Goal: Find specific page/section: Find specific page/section

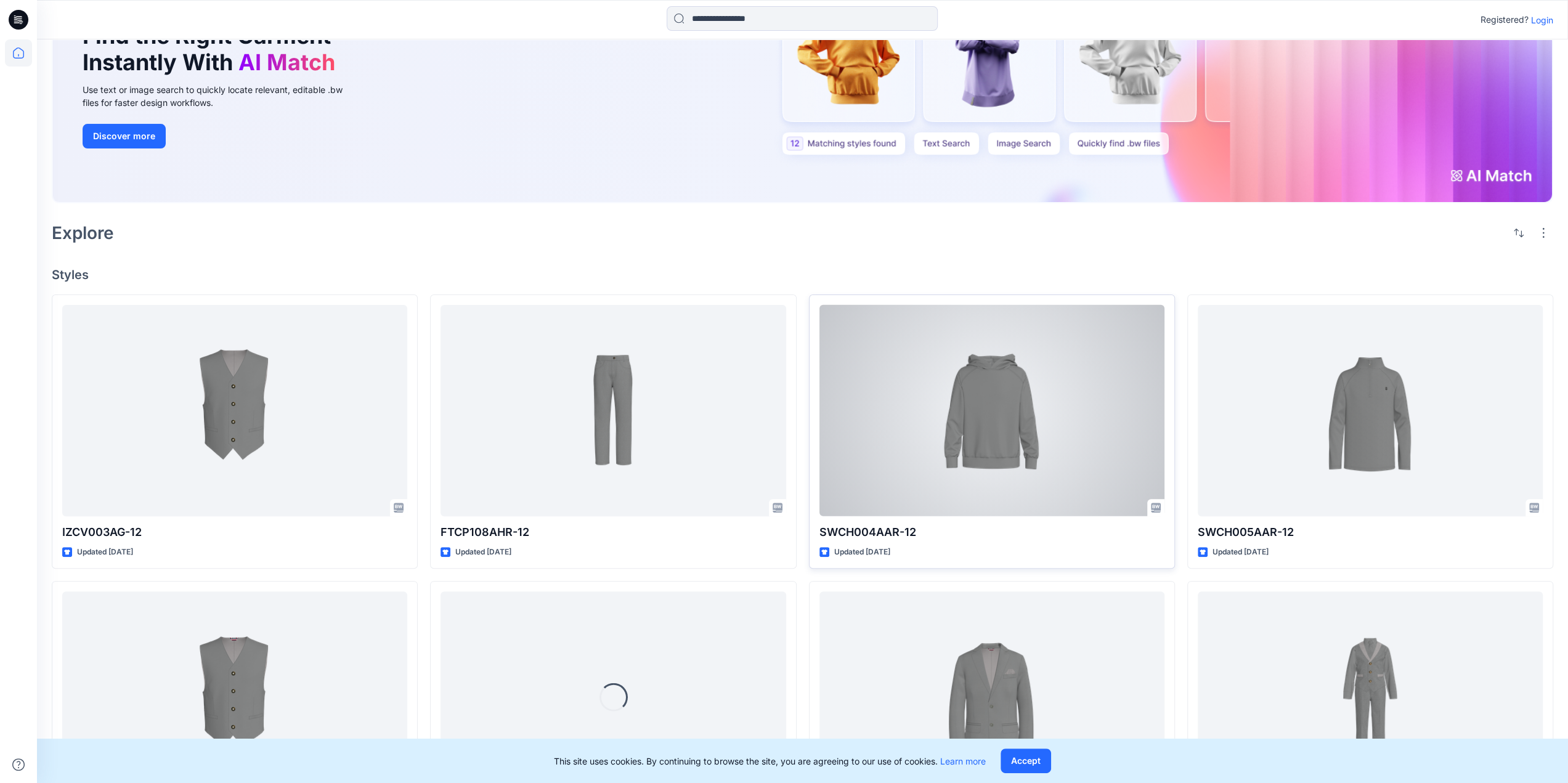
scroll to position [185, 0]
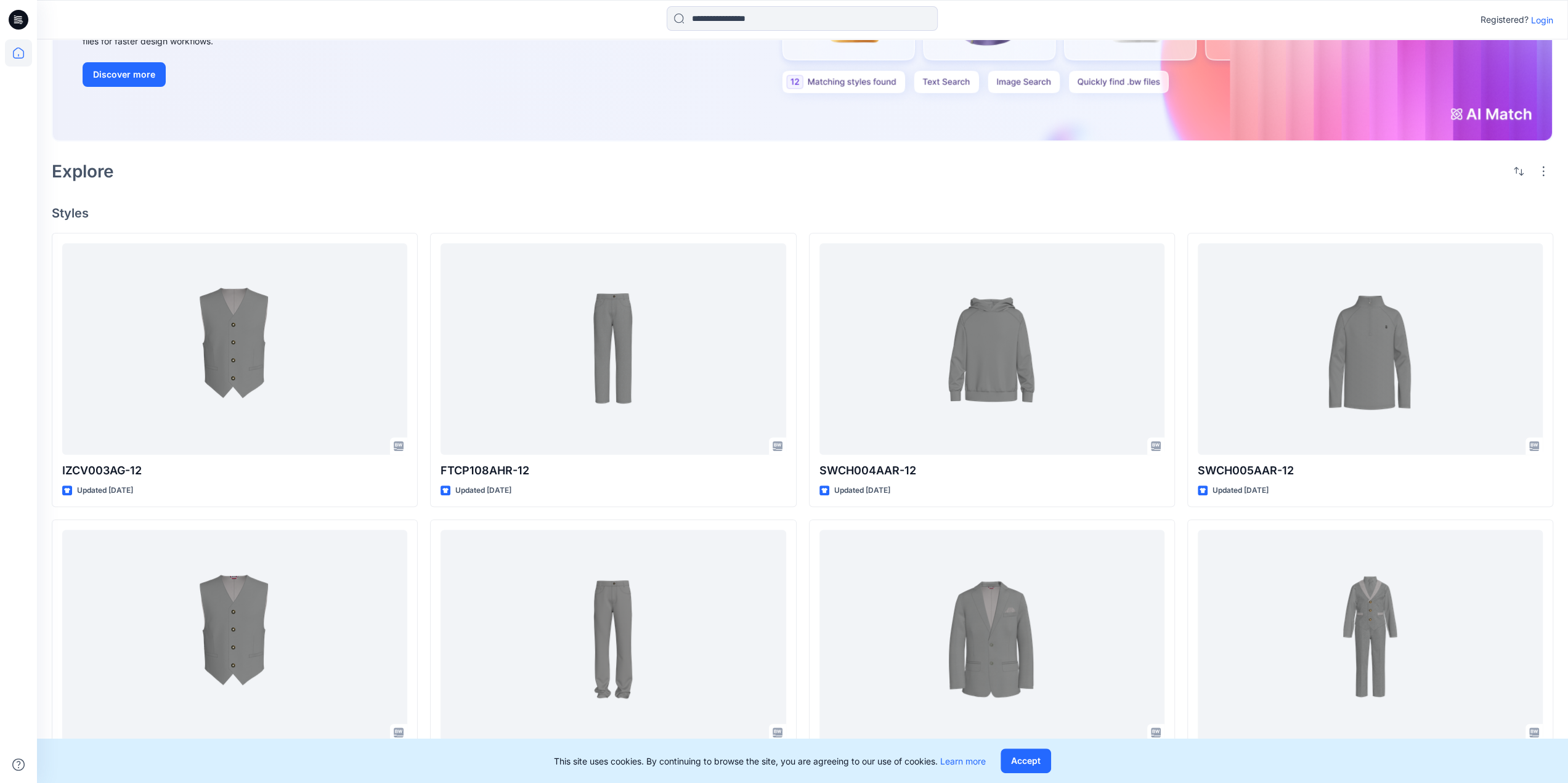
click at [1548, 18] on p "Login" at bounding box center [1542, 20] width 22 height 13
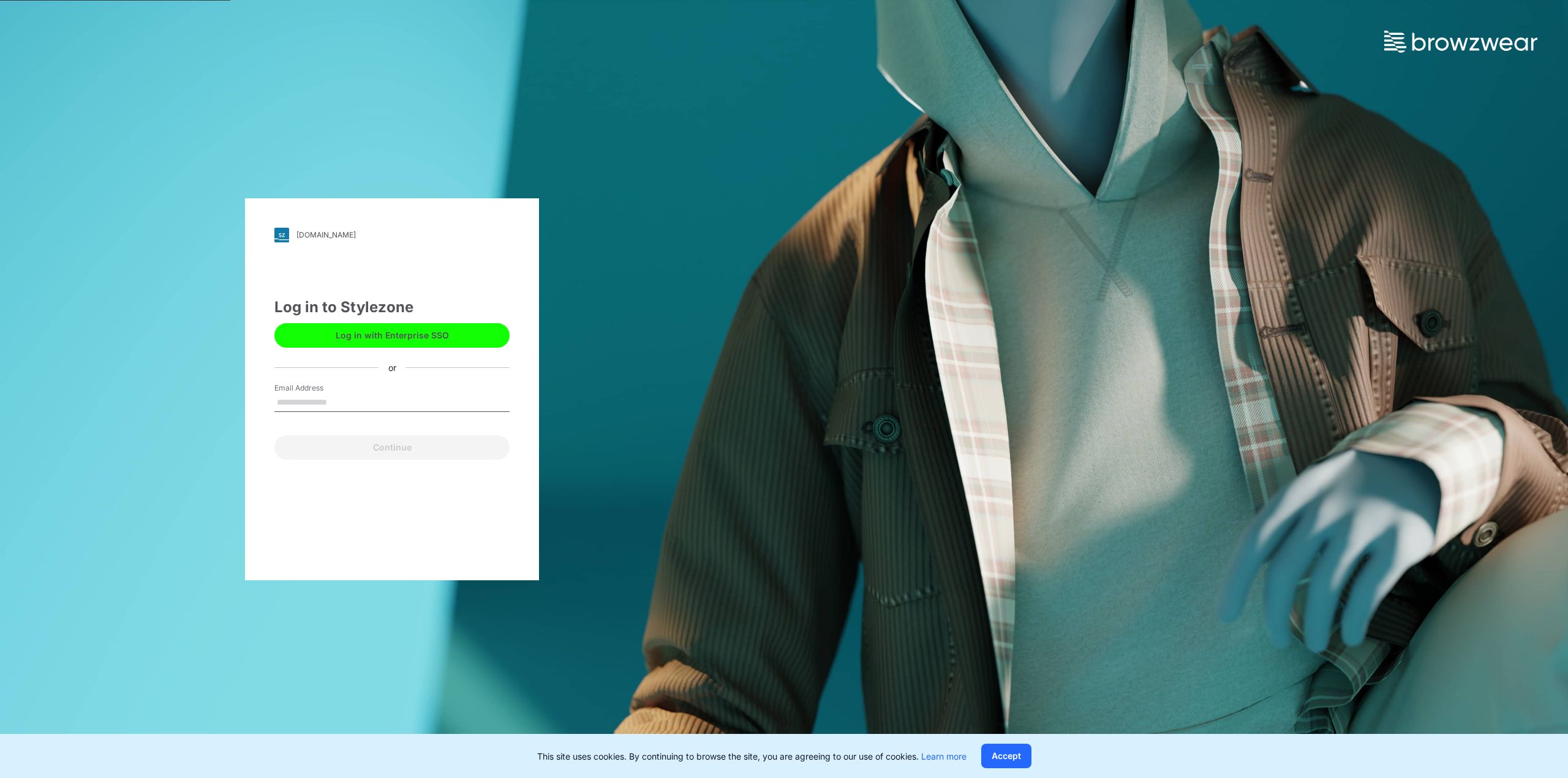
click at [330, 400] on input "Email Address" at bounding box center [392, 403] width 235 height 18
type input "**********"
click at [372, 444] on button "Continue" at bounding box center [392, 447] width 235 height 24
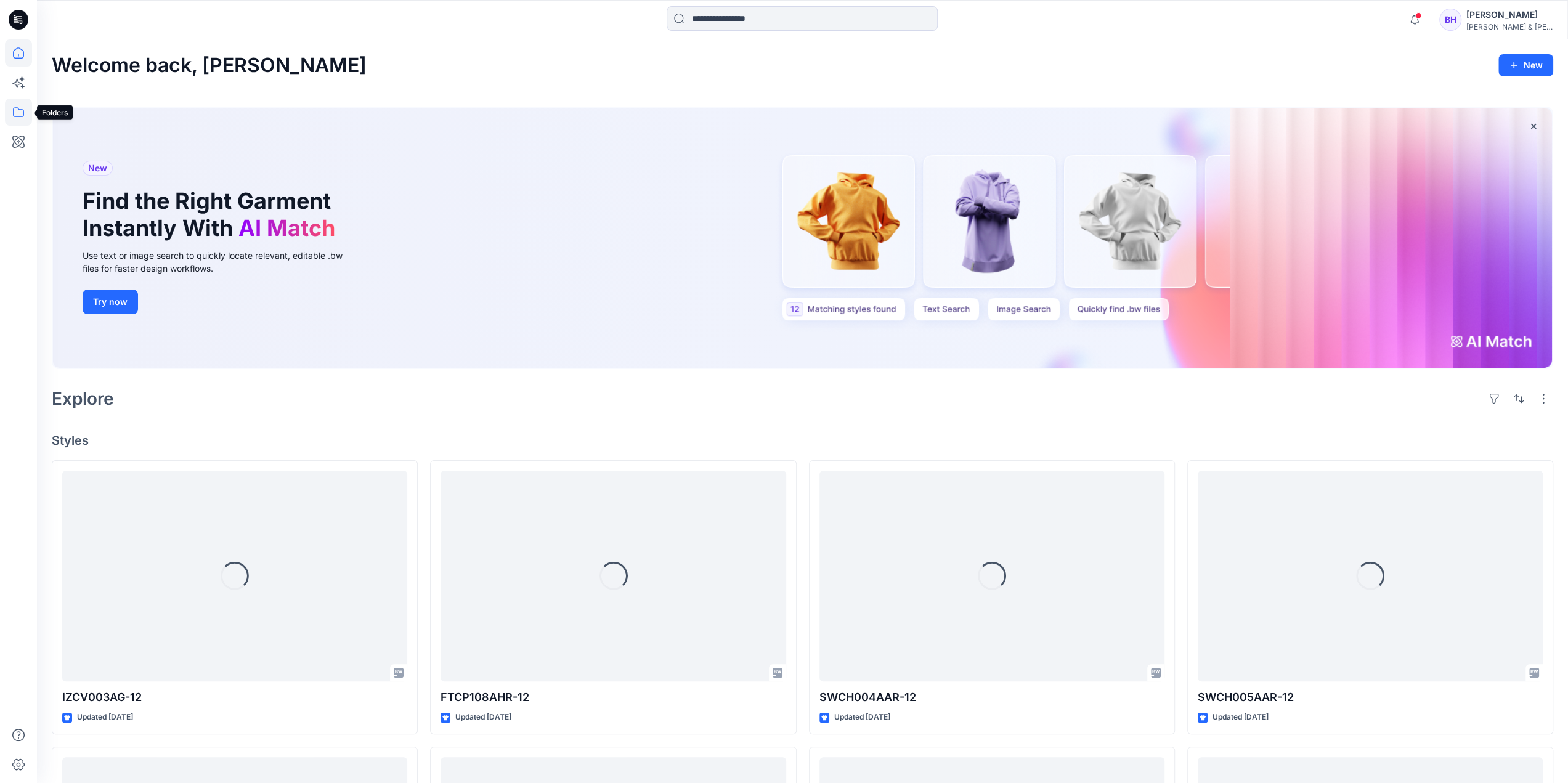
click at [13, 110] on icon at bounding box center [18, 112] width 11 height 10
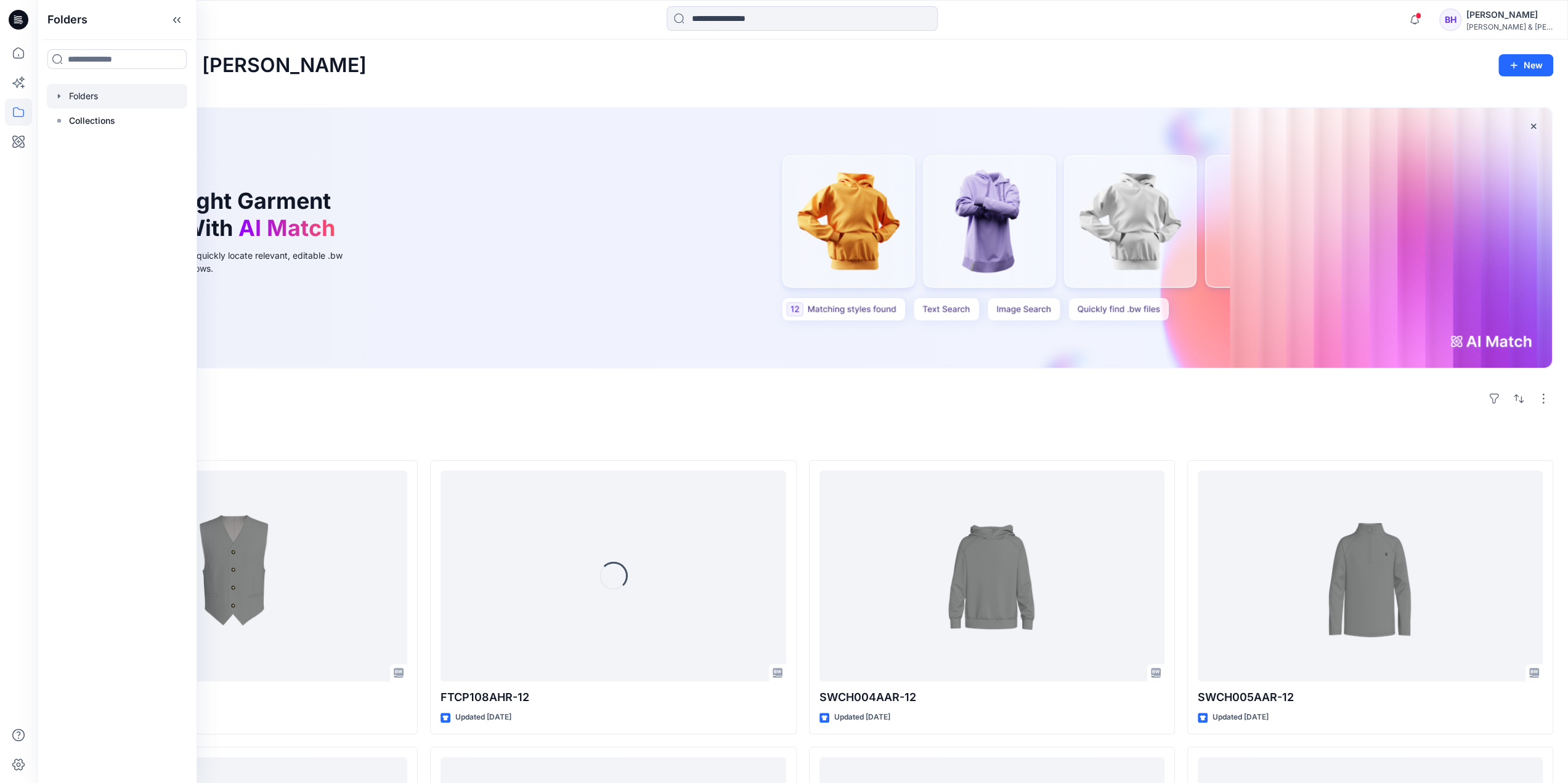
click at [66, 89] on div at bounding box center [117, 96] width 141 height 24
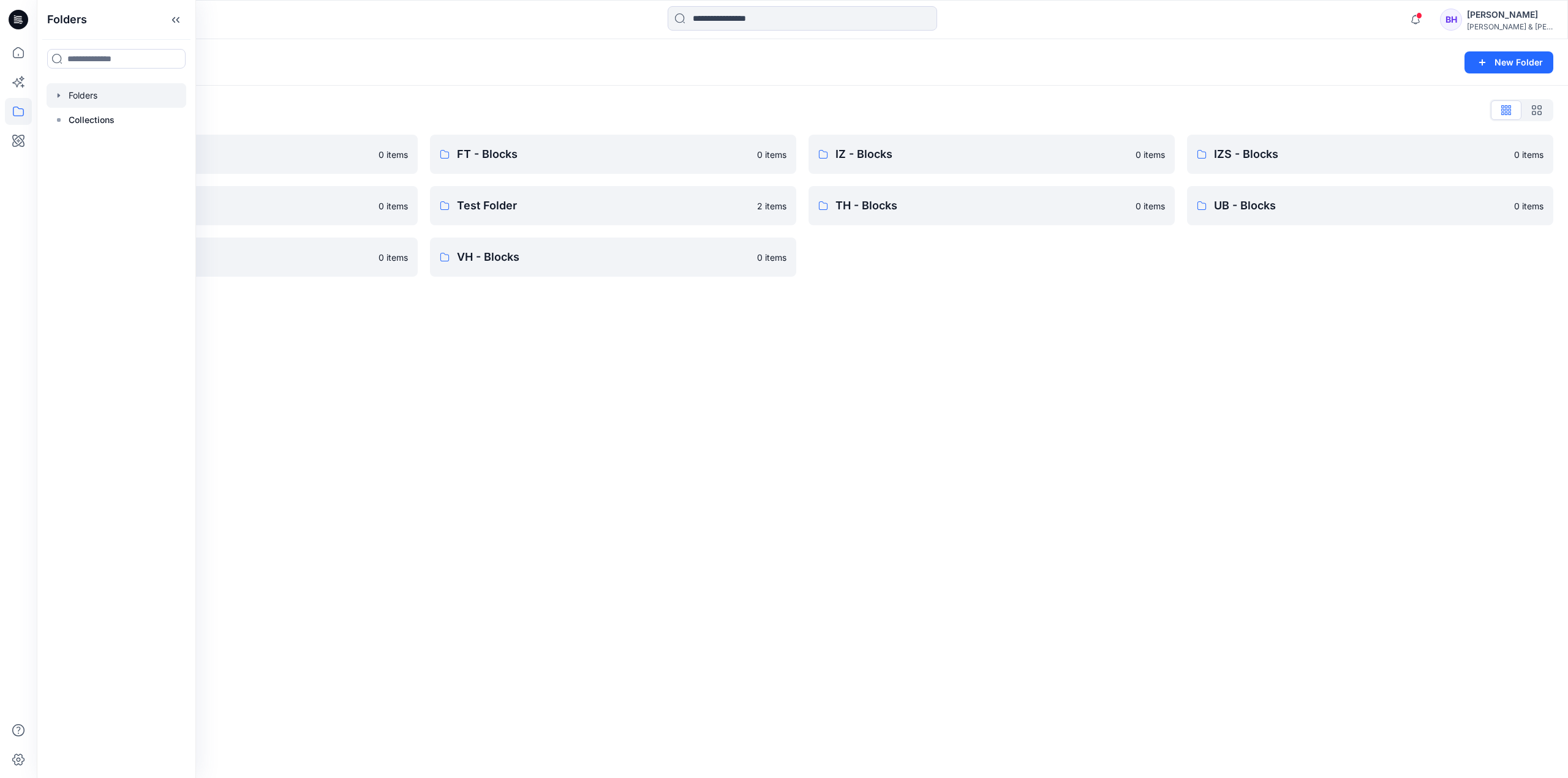
click at [544, 335] on div "Folders New Folder Folders List CK - Blocks 0 items NT - Blocks 0 items UG - Bl…" at bounding box center [802, 408] width 1531 height 739
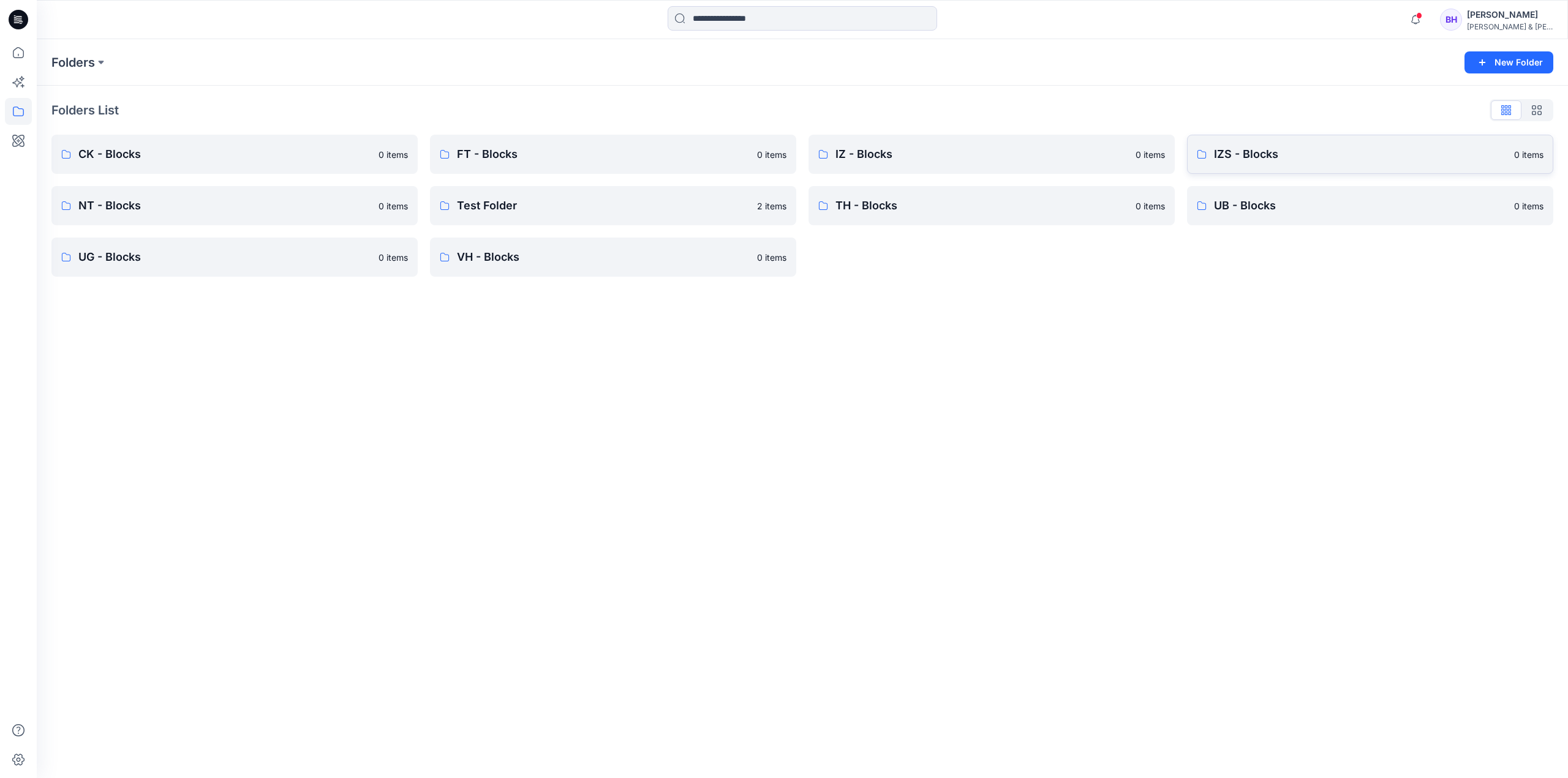
click at [1269, 147] on p "IZS - Blocks" at bounding box center [1360, 154] width 293 height 17
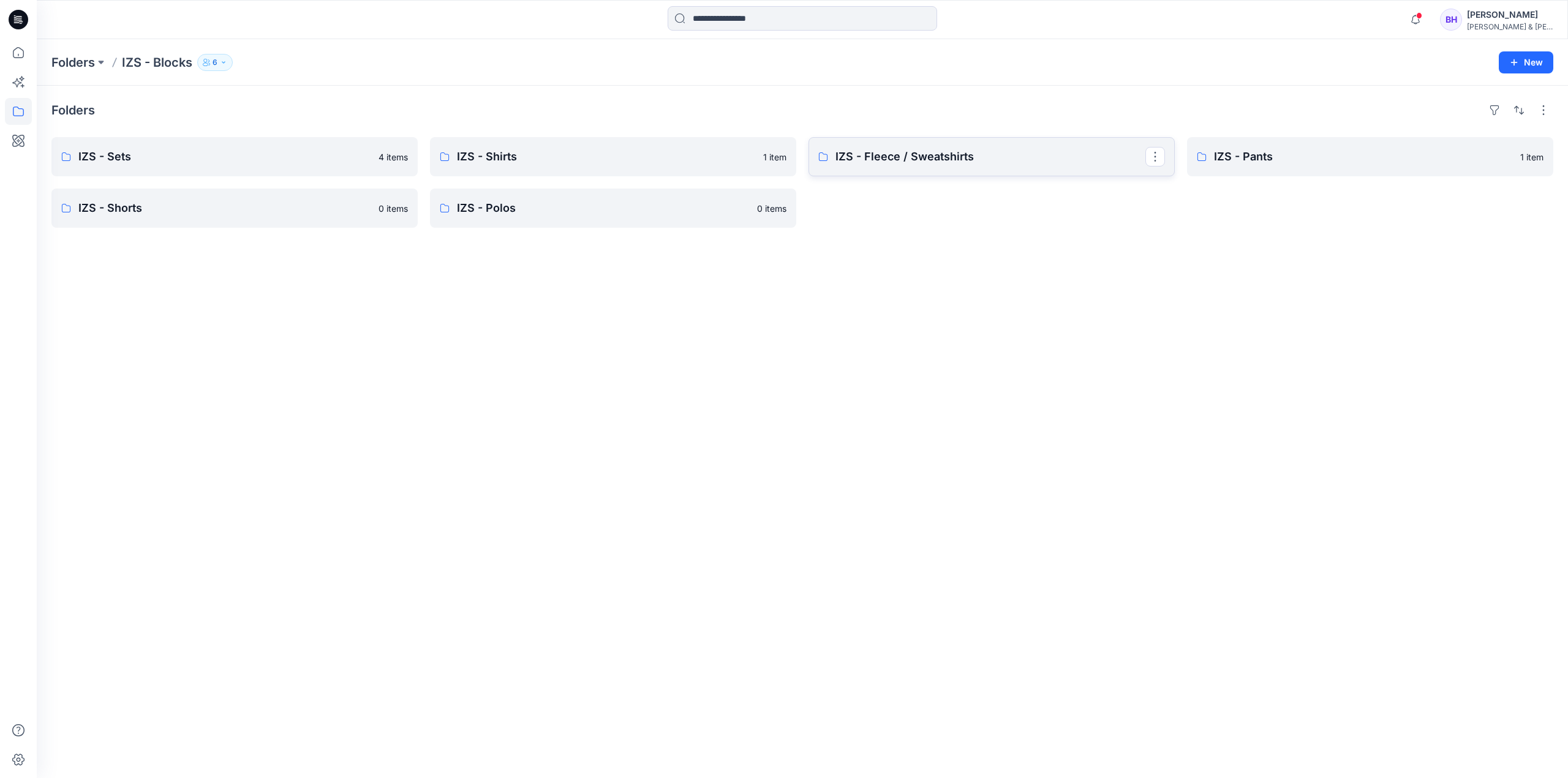
click at [943, 157] on p "IZS - Fleece / Sweatshirts" at bounding box center [990, 157] width 310 height 17
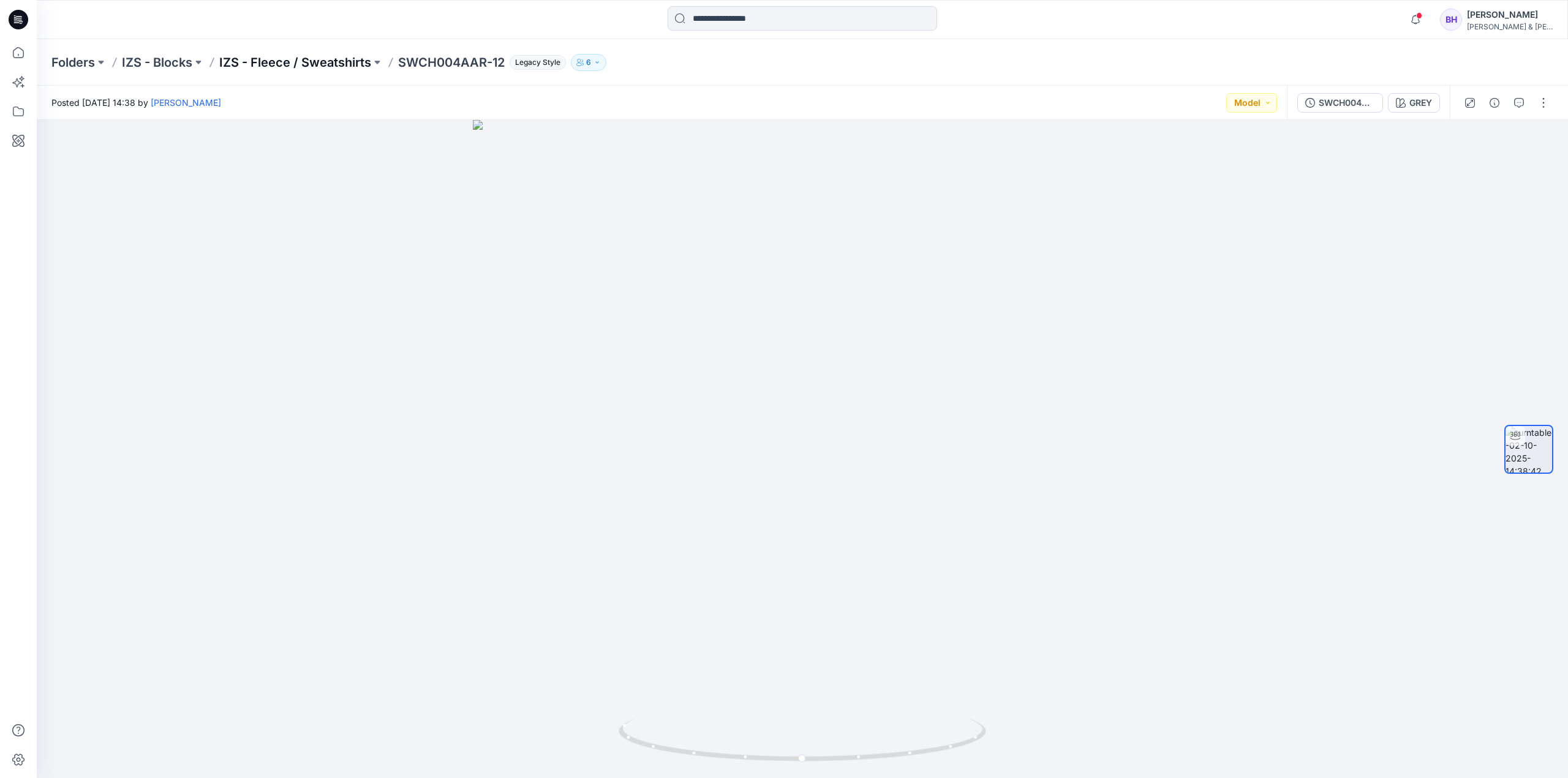
click at [270, 60] on p "IZS - Fleece / Sweatshirts" at bounding box center [295, 63] width 152 height 17
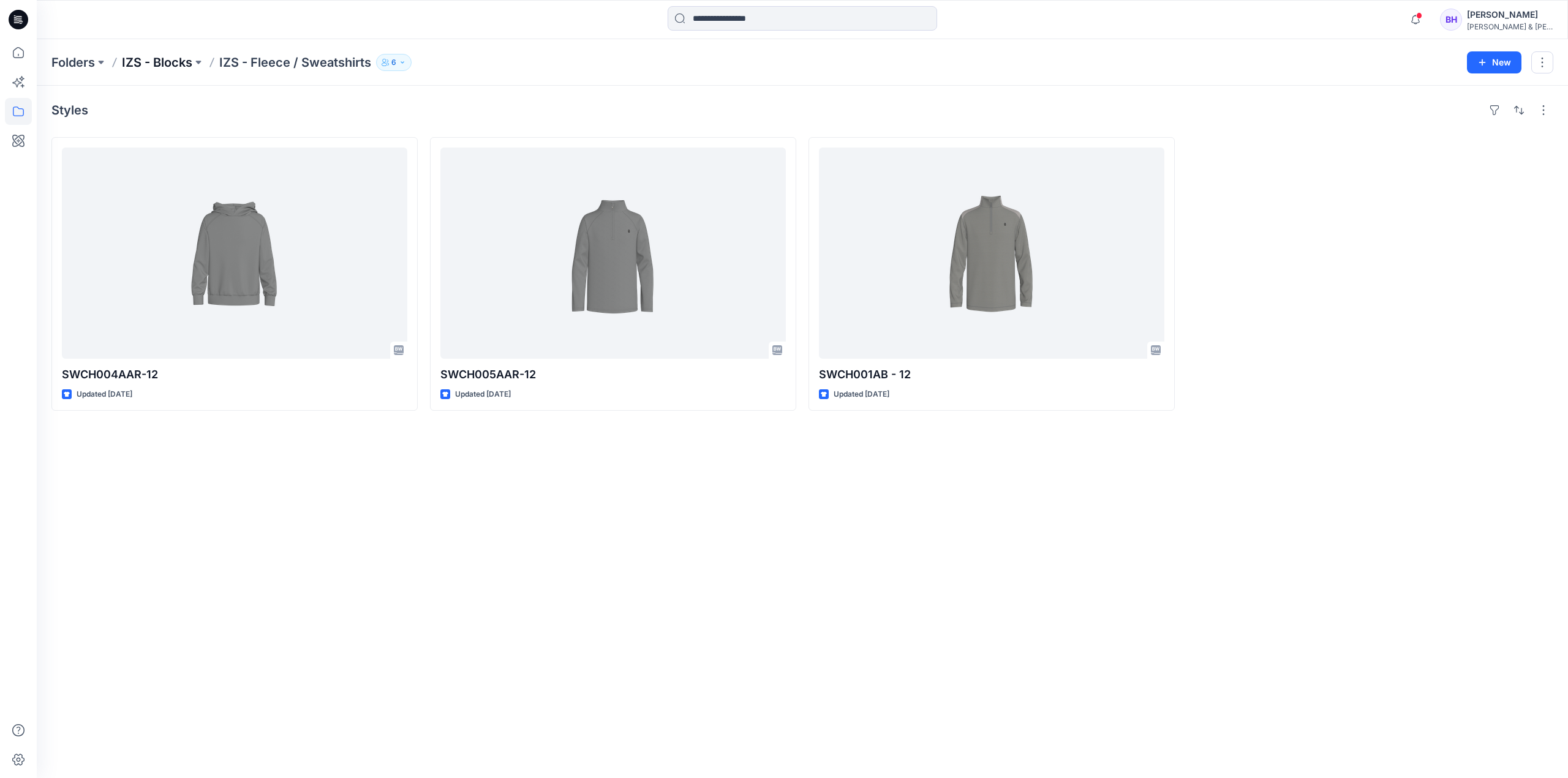
click at [174, 64] on p "IZS - Blocks" at bounding box center [157, 63] width 71 height 17
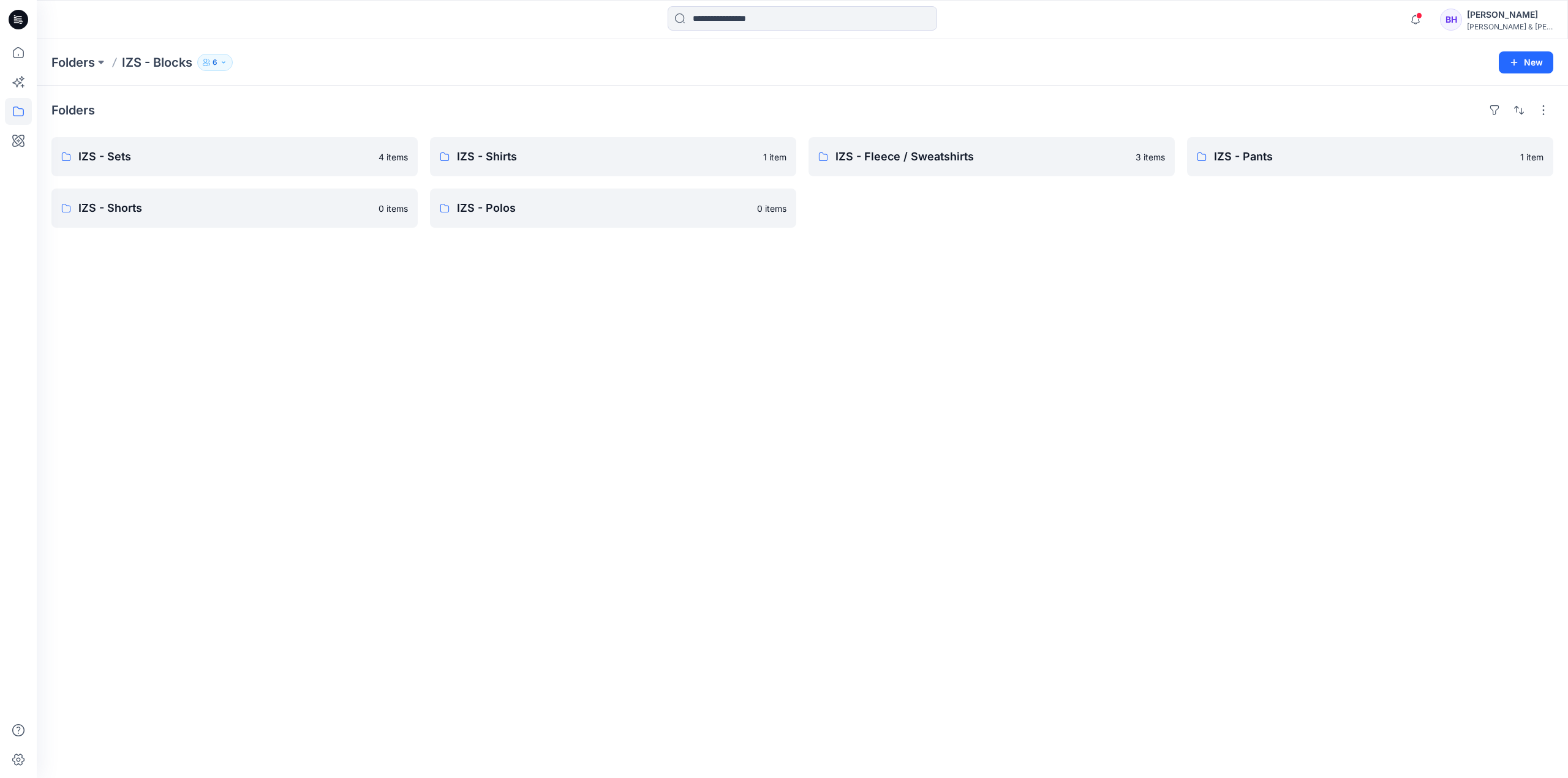
click at [136, 61] on p "IZS - Blocks" at bounding box center [157, 63] width 71 height 17
click at [82, 60] on p "Folders" at bounding box center [73, 63] width 44 height 17
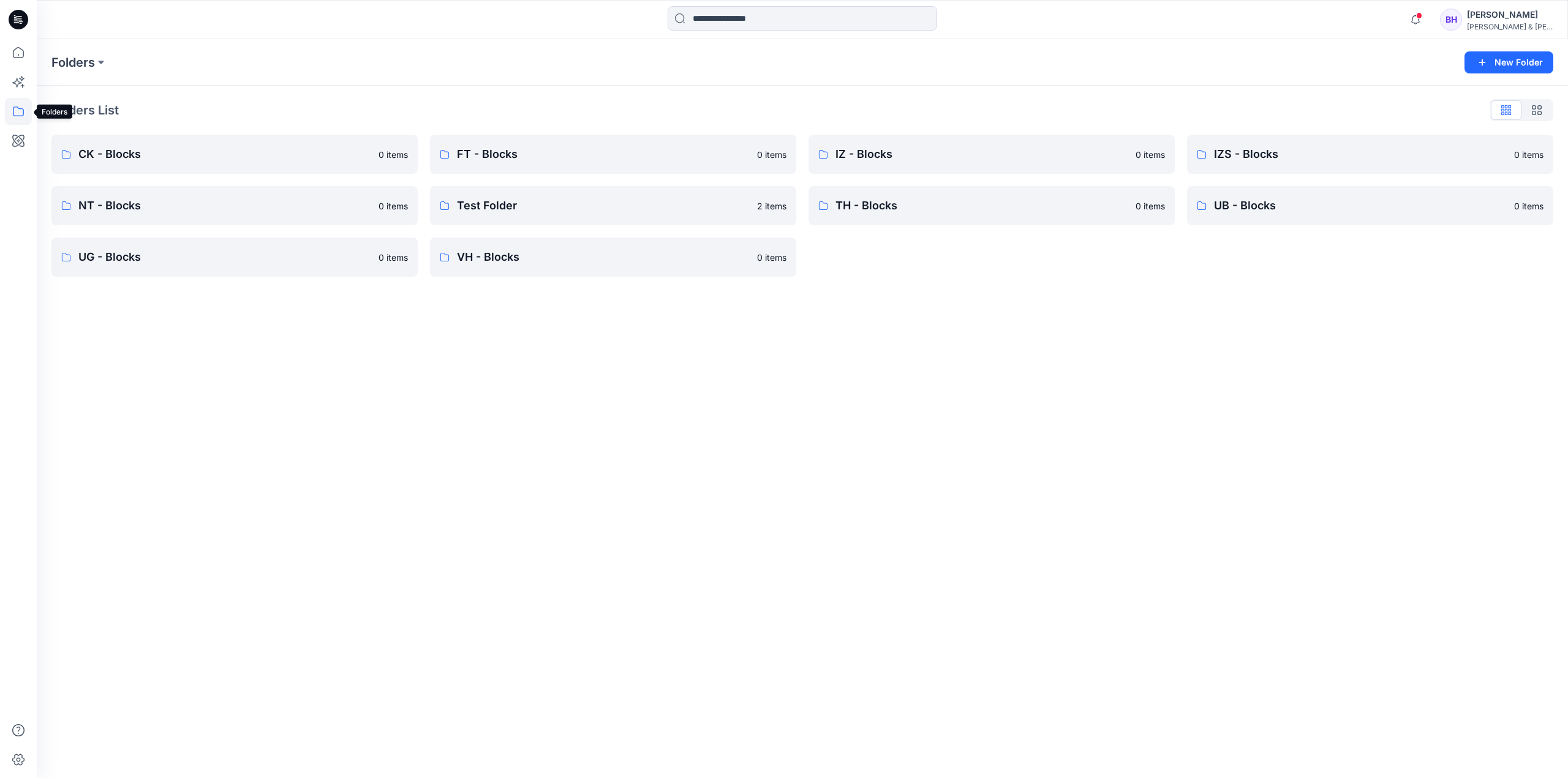
click at [26, 109] on icon at bounding box center [18, 112] width 27 height 27
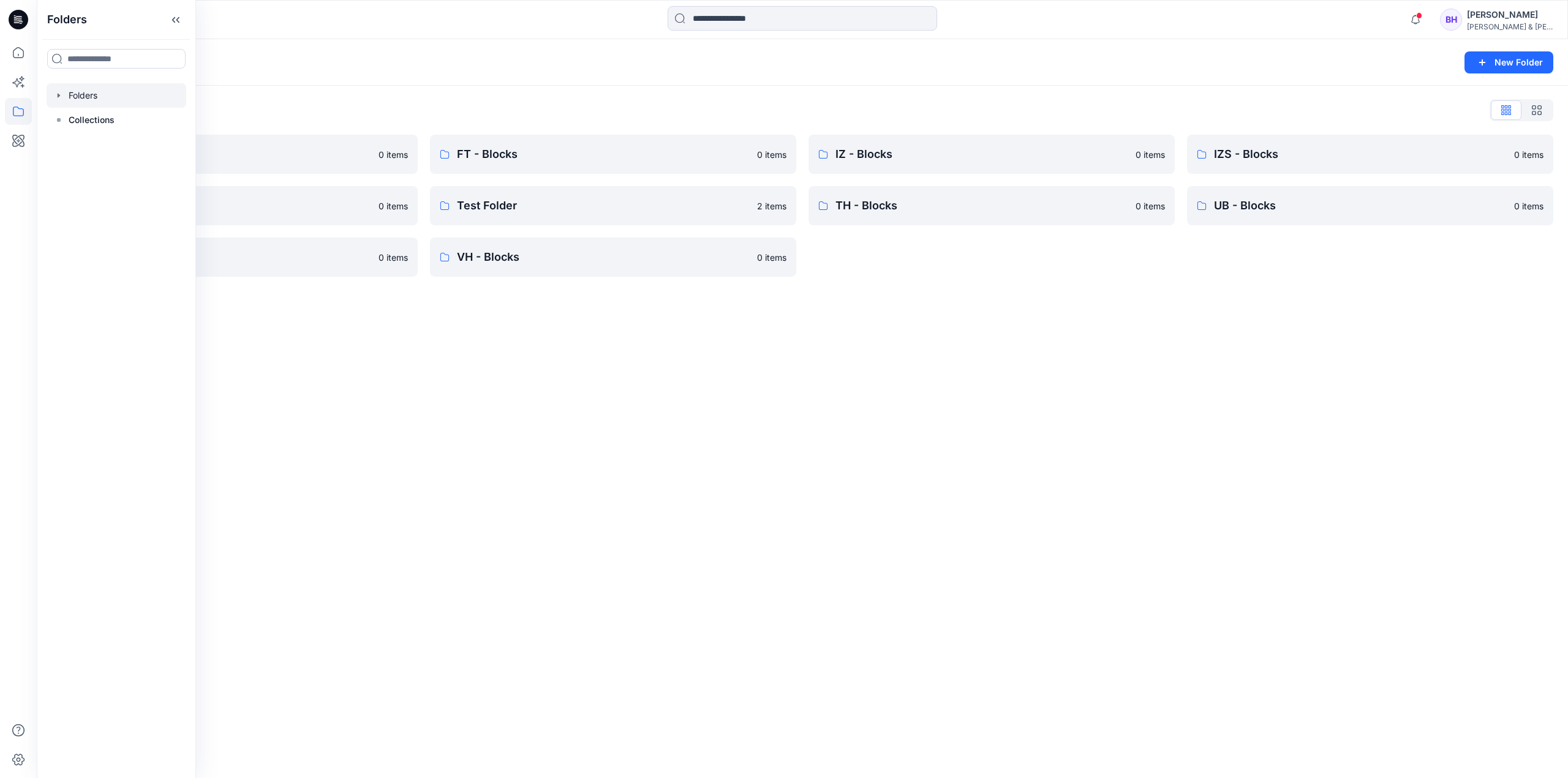
click at [91, 91] on div at bounding box center [116, 95] width 140 height 24
click at [24, 57] on icon at bounding box center [18, 52] width 27 height 27
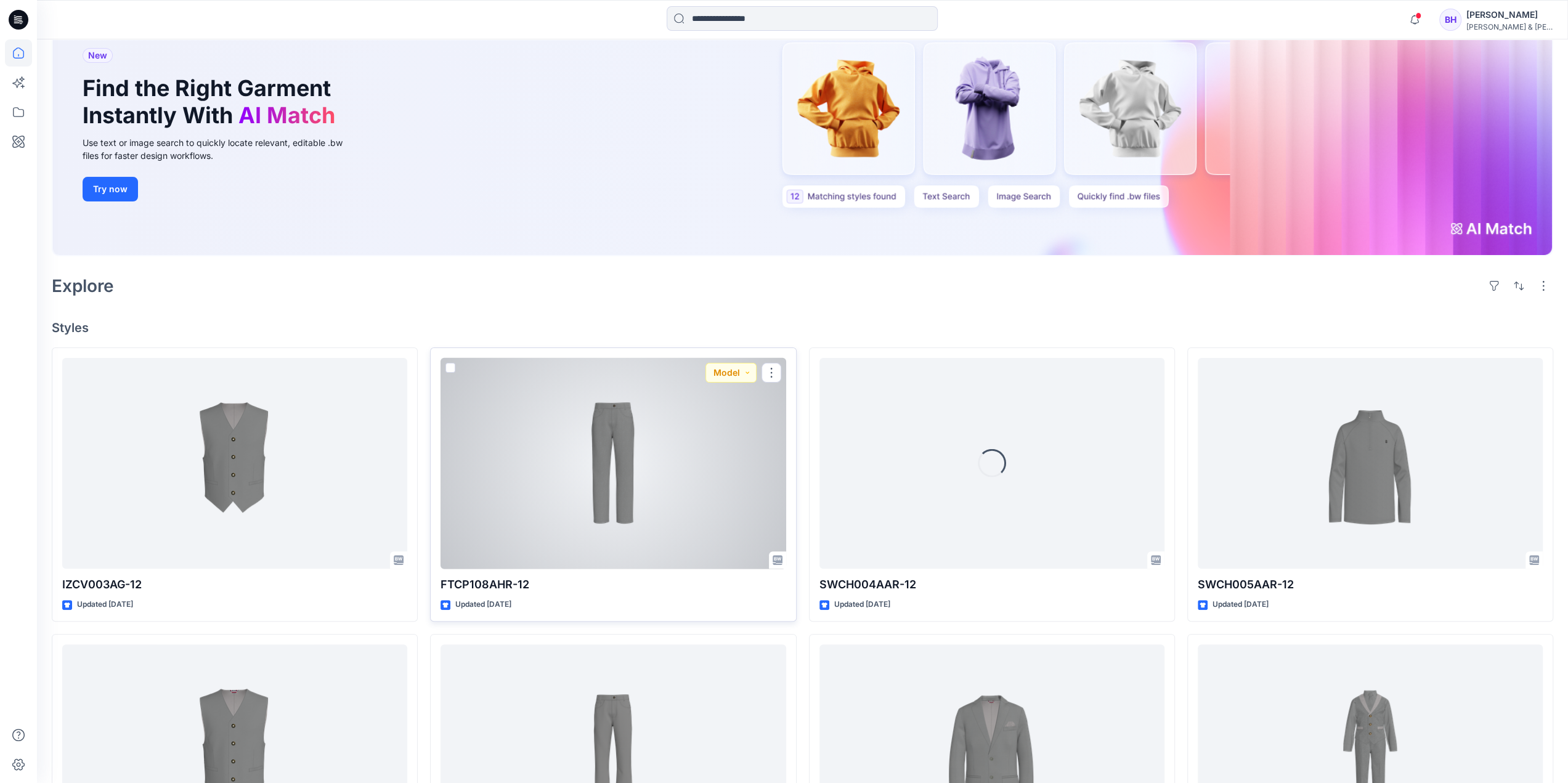
scroll to position [123, 0]
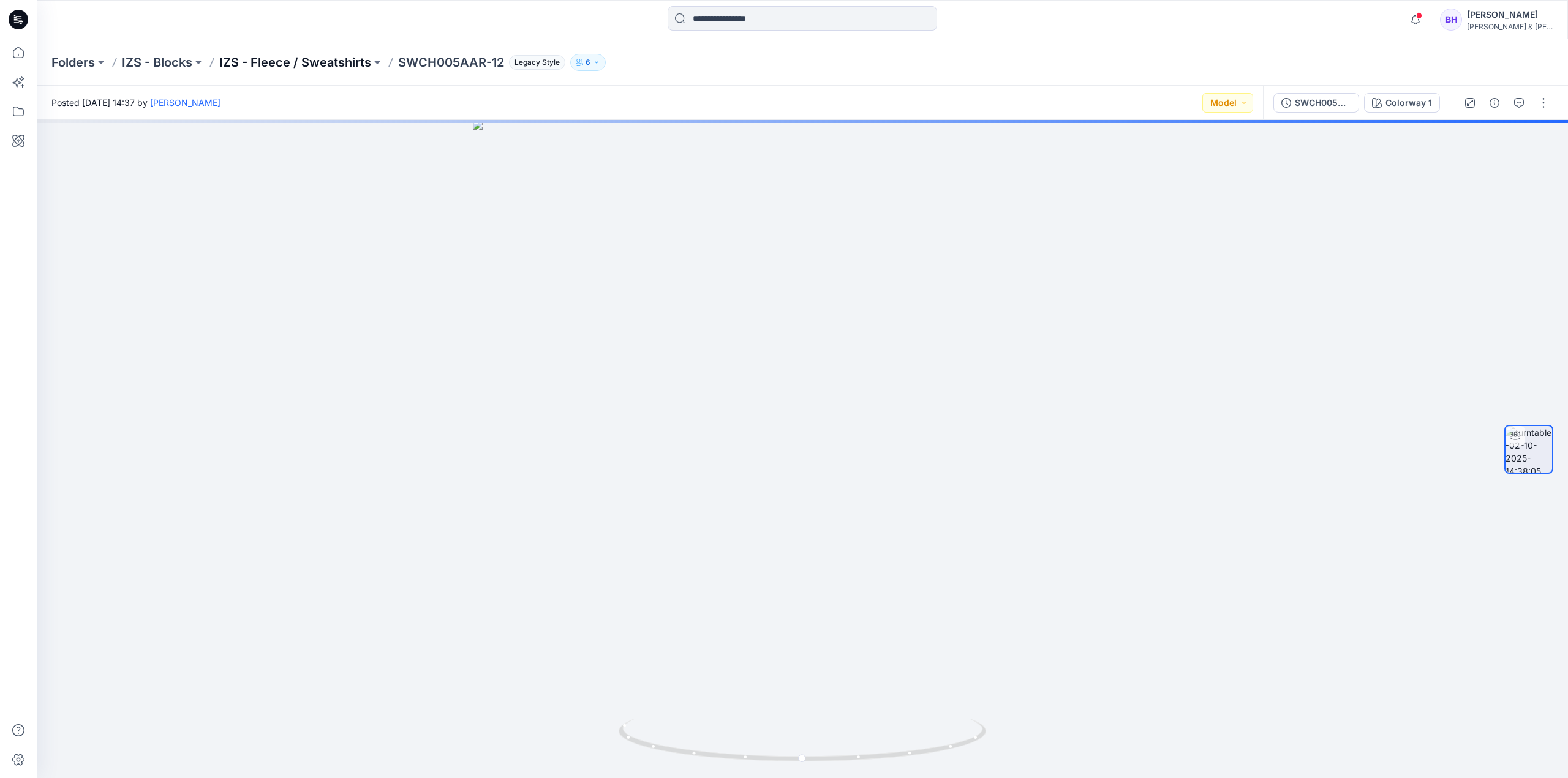
click at [271, 66] on p "IZS - Fleece / Sweatshirts" at bounding box center [295, 63] width 152 height 17
click at [271, 63] on p "IZS - Fleece / Sweatshirts" at bounding box center [295, 63] width 152 height 17
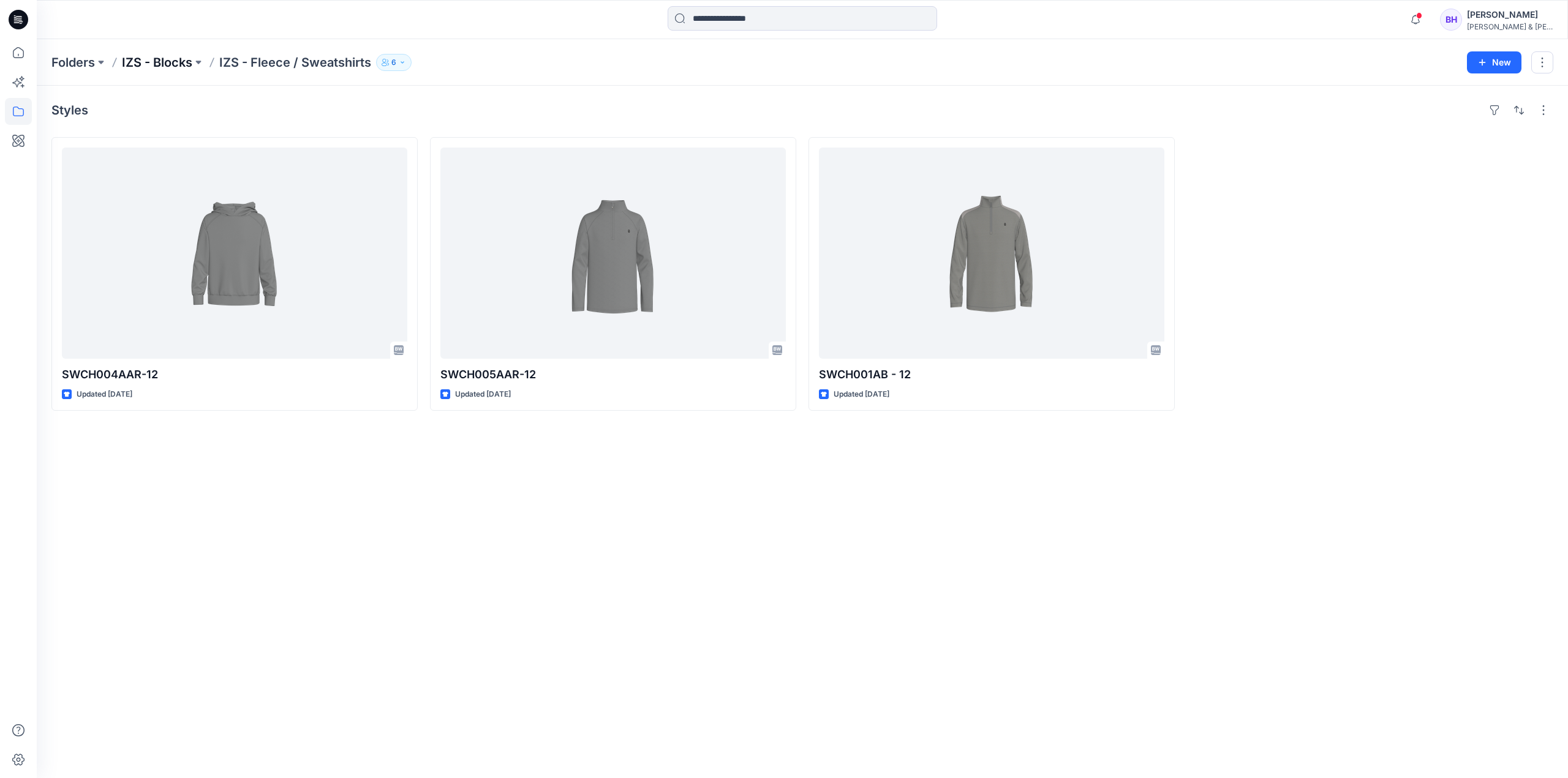
click at [180, 61] on p "IZS - Blocks" at bounding box center [157, 63] width 71 height 17
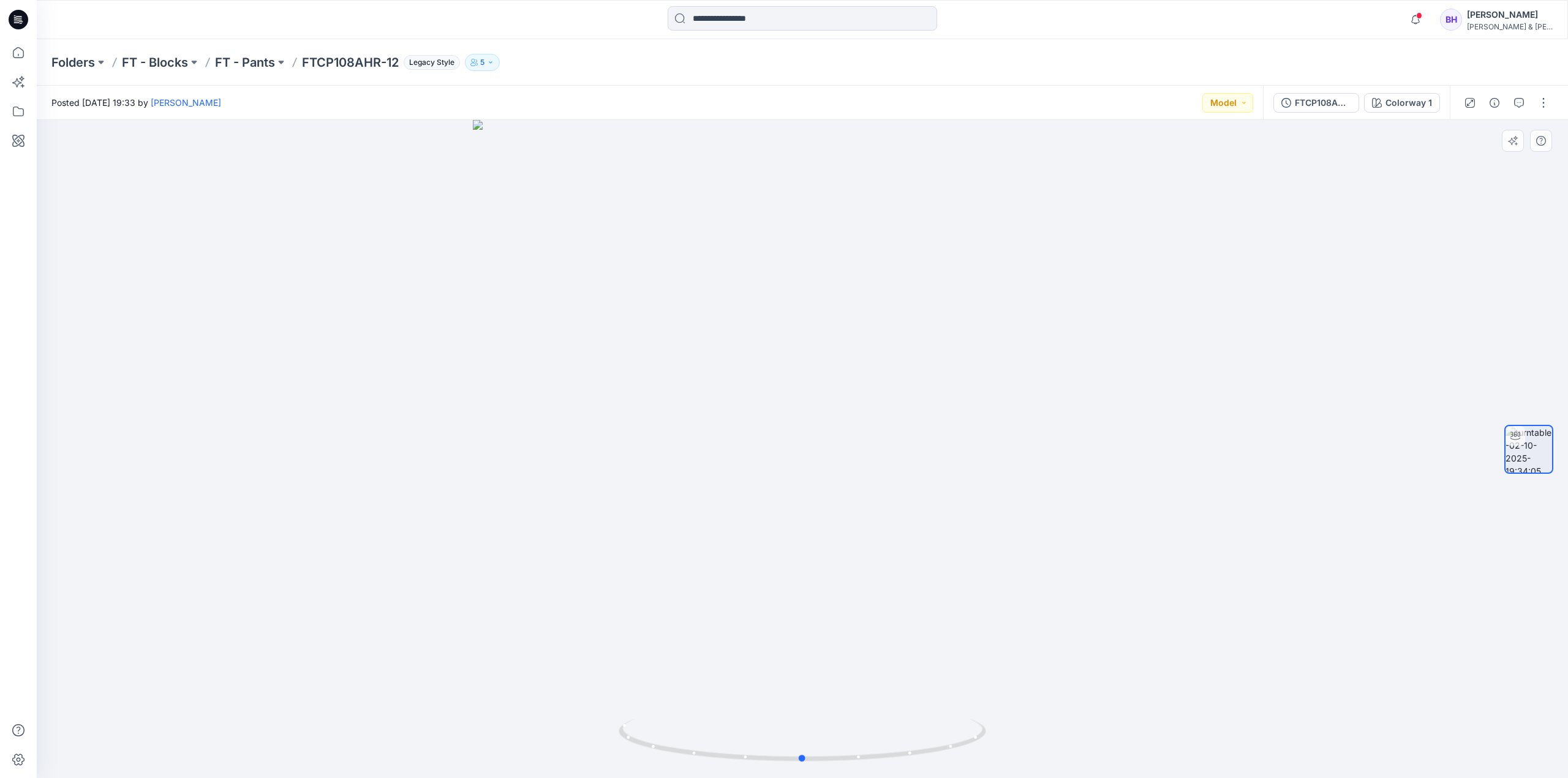
click at [124, 260] on div at bounding box center [802, 449] width 1531 height 659
